Goal: Task Accomplishment & Management: Complete application form

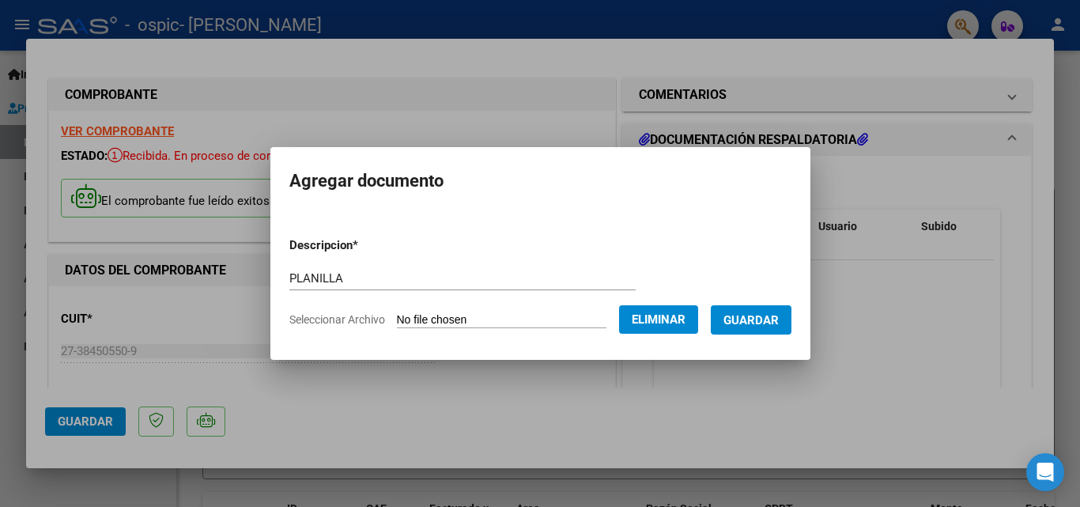
click at [765, 318] on span "Guardar" at bounding box center [750, 320] width 55 height 14
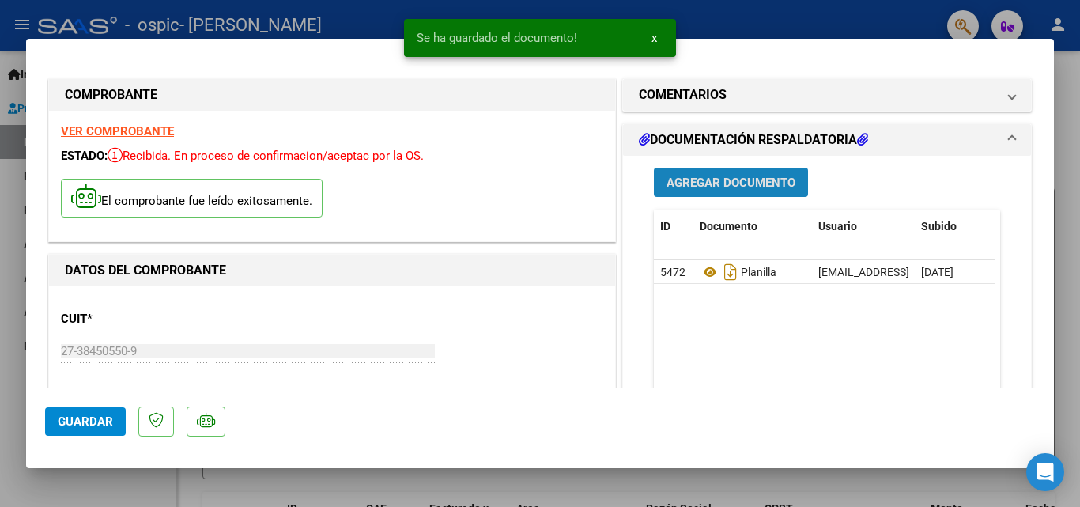
click at [734, 178] on span "Agregar Documento" at bounding box center [730, 183] width 129 height 14
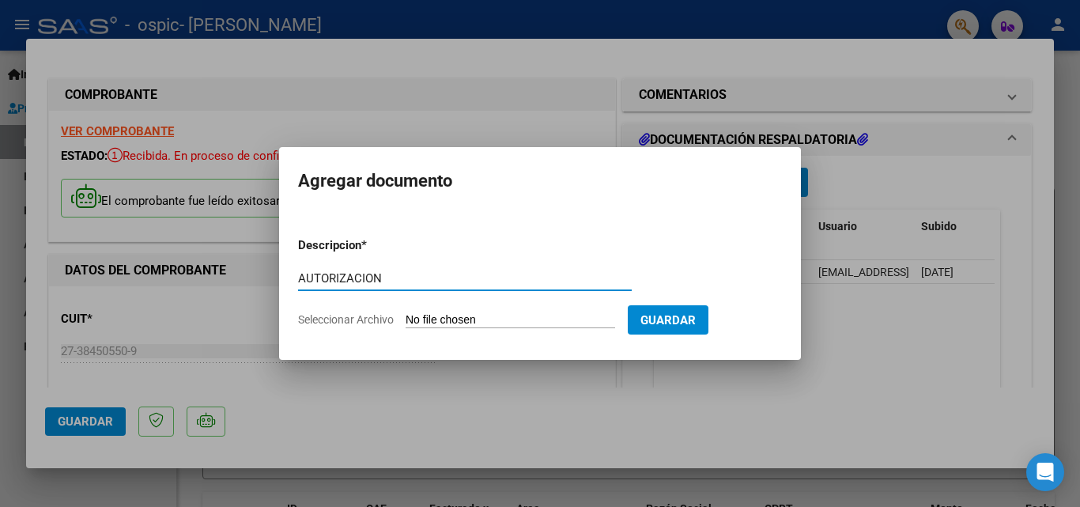
type input "AUTORIZACION"
click at [422, 310] on form "Descripcion * AUTORIZACION Escriba aquí una descripcion Seleccionar Archivo Gua…" at bounding box center [540, 282] width 484 height 115
click at [426, 326] on input "Seleccionar Archivo" at bounding box center [511, 320] width 210 height 15
type input "C:\fakepath\AUTORIZACION.pdf"
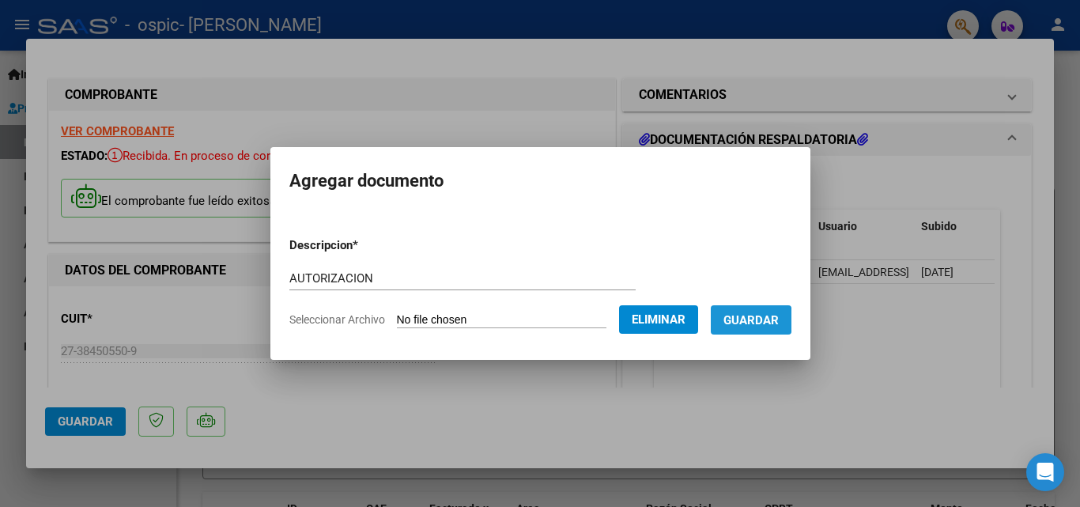
click at [751, 320] on span "Guardar" at bounding box center [750, 320] width 55 height 14
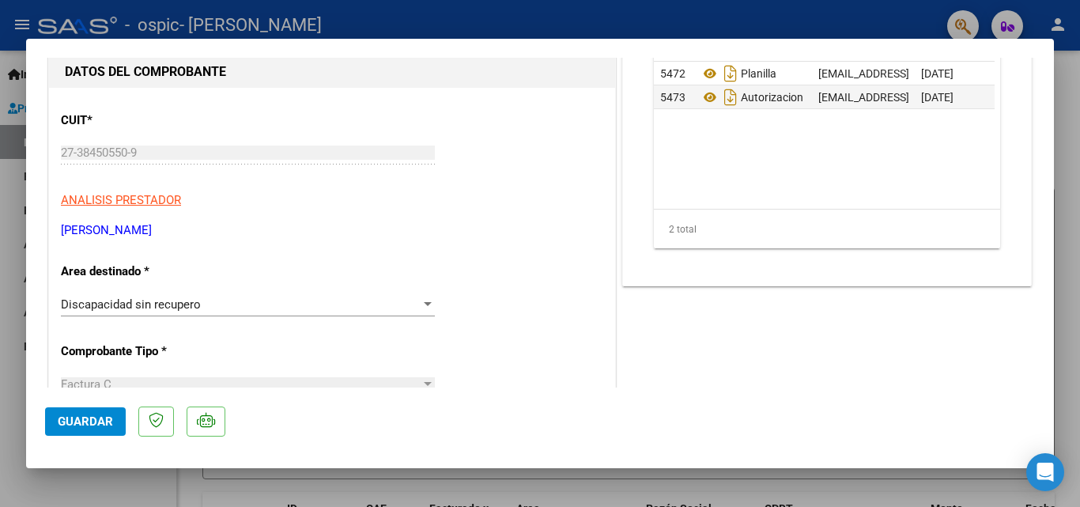
scroll to position [13, 0]
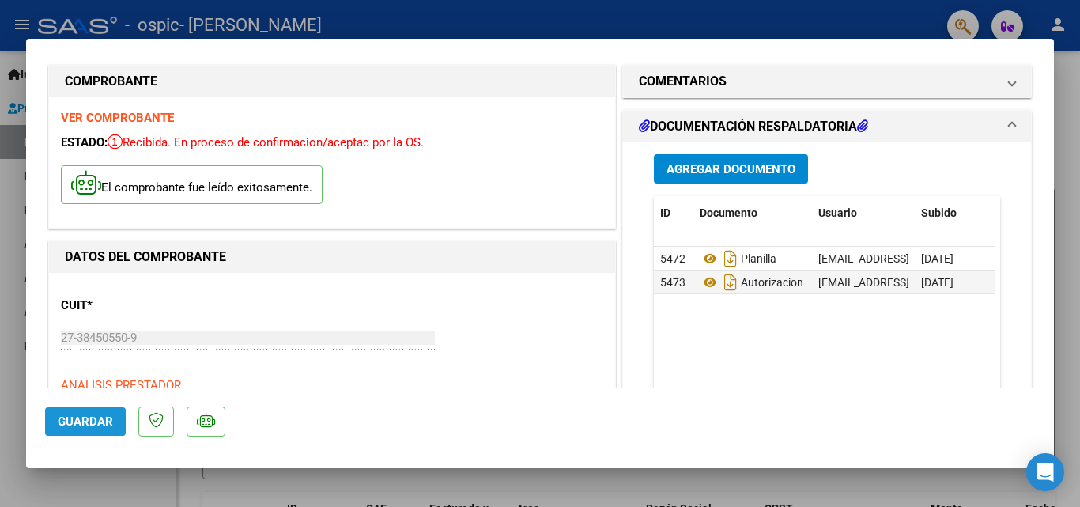
click at [81, 421] on span "Guardar" at bounding box center [85, 421] width 55 height 14
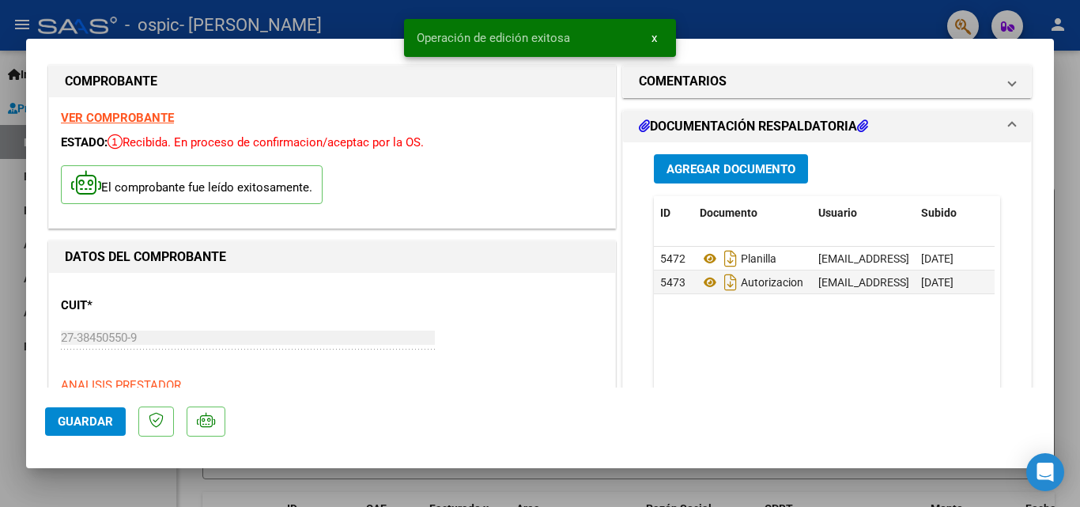
click at [143, 109] on div "VER COMPROBANTE ESTADO: Recibida. En proceso de confirmacion/aceptac por la OS.…" at bounding box center [332, 162] width 566 height 130
click at [145, 121] on strong "VER COMPROBANTE" at bounding box center [117, 118] width 113 height 14
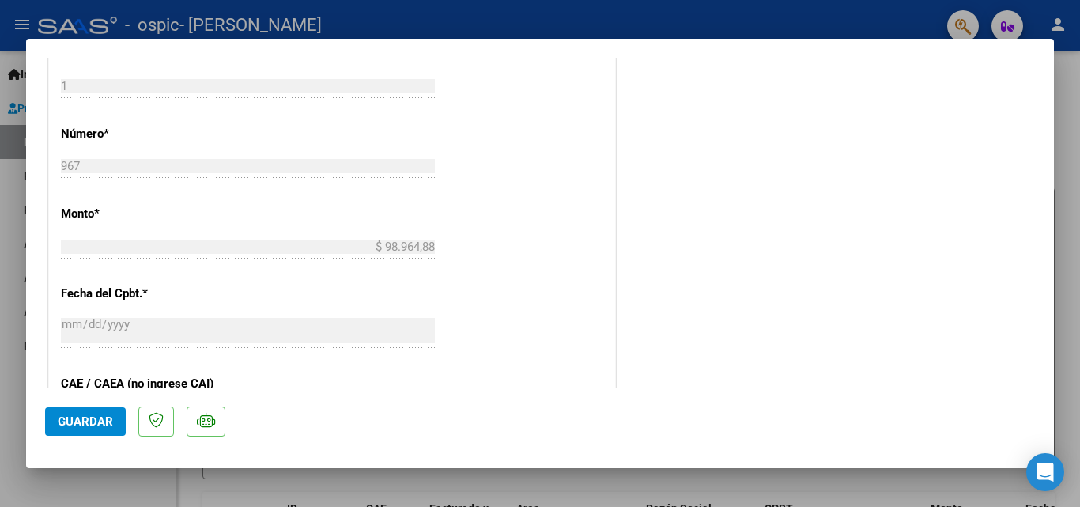
scroll to position [0, 0]
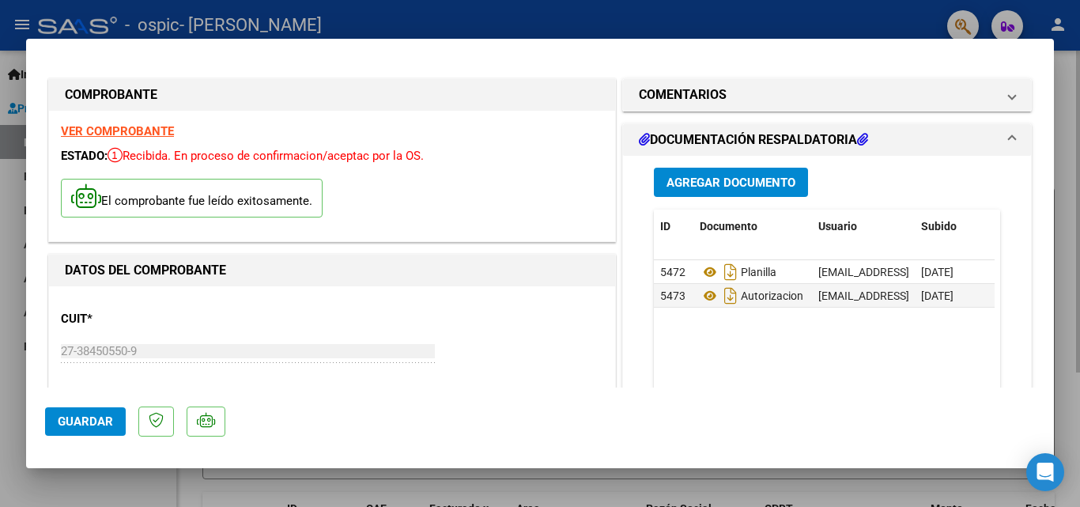
drag, startPoint x: 1060, startPoint y: 47, endPoint x: 1069, endPoint y: 111, distance: 64.6
click at [1061, 47] on div at bounding box center [540, 253] width 1080 height 507
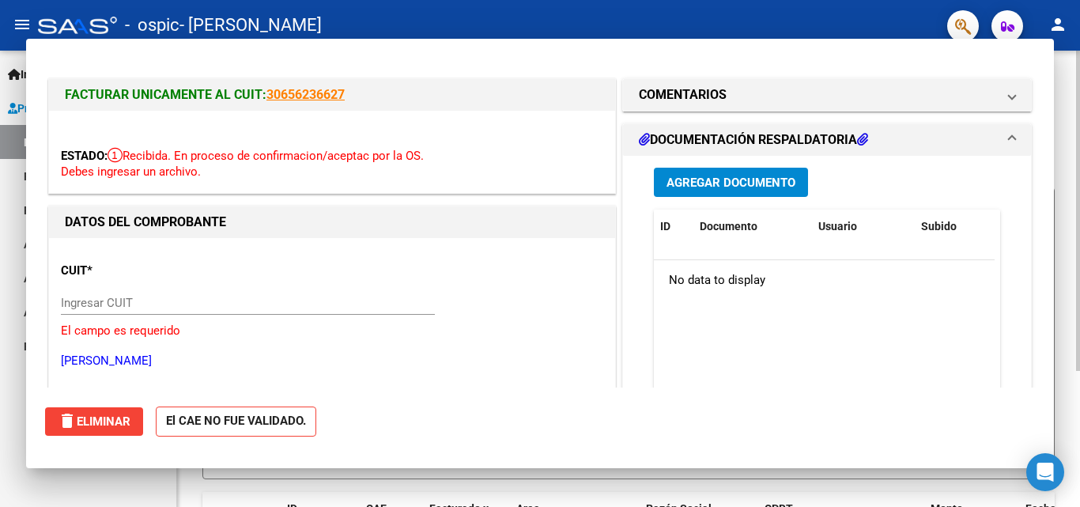
click at [1078, 134] on div at bounding box center [1078, 211] width 4 height 320
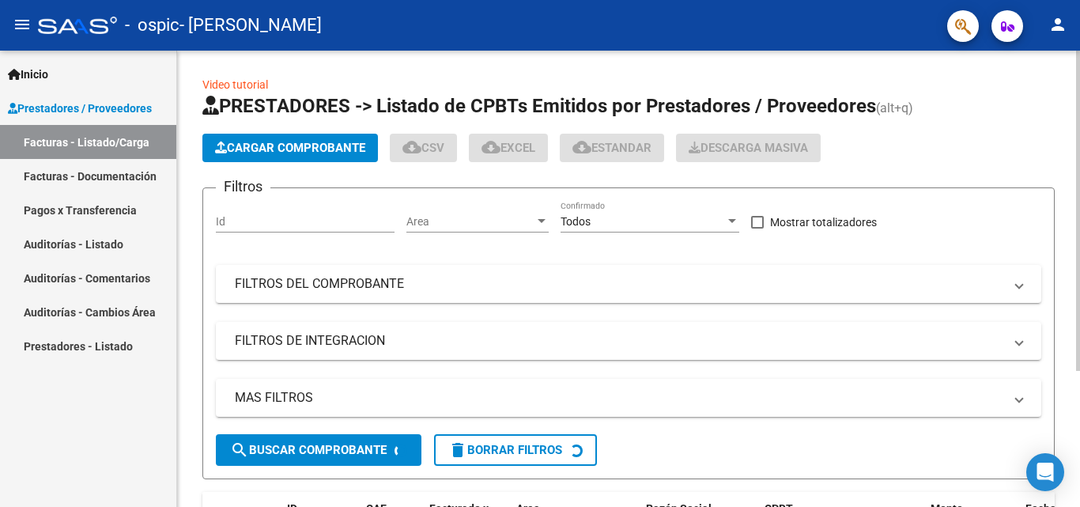
scroll to position [1, 0]
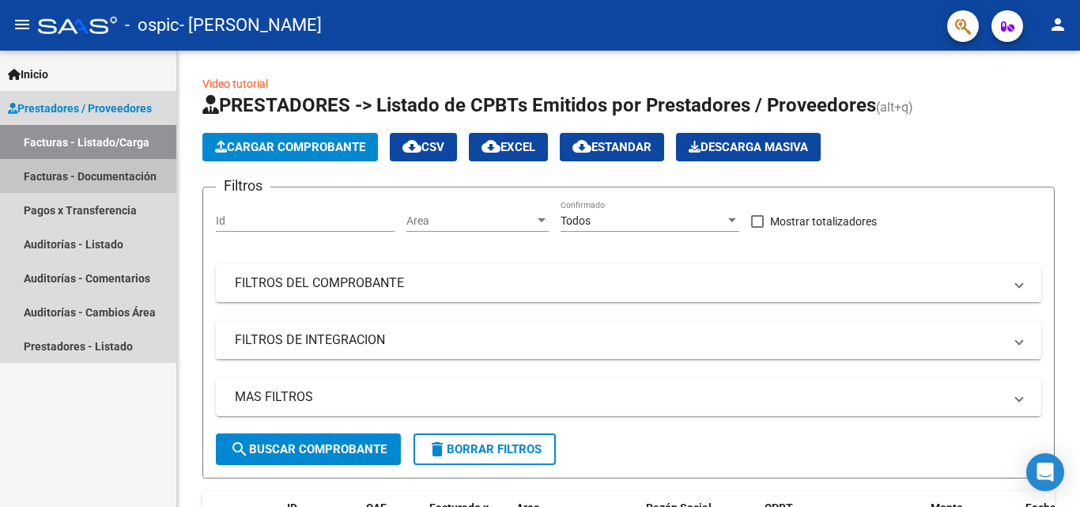
click at [111, 172] on link "Facturas - Documentación" at bounding box center [88, 176] width 176 height 34
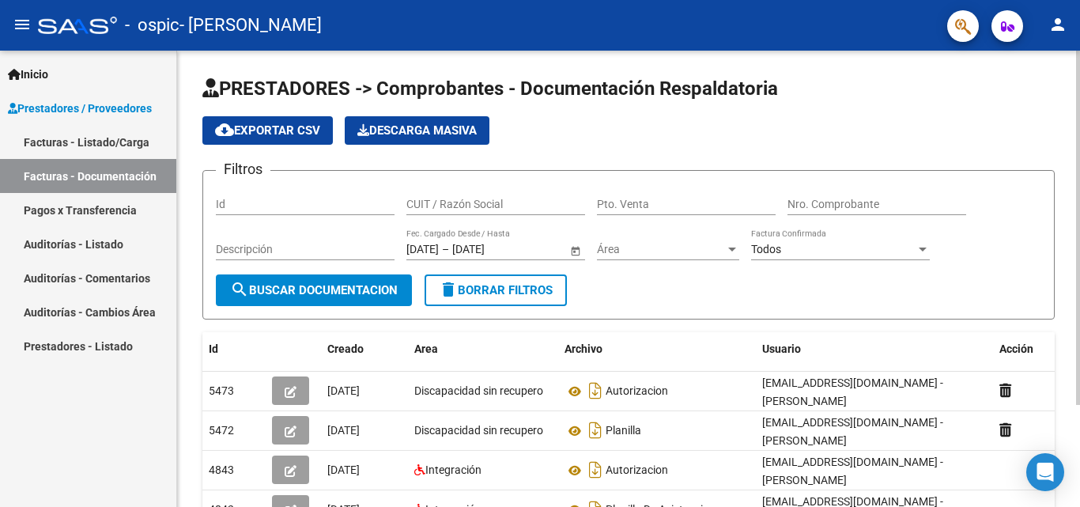
click at [1051, 81] on div "PRESTADORES -> Comprobantes - Documentación Respaldatoria cloud_download Export…" at bounding box center [630, 338] width 907 height 575
